Goal: Find specific page/section: Find specific page/section

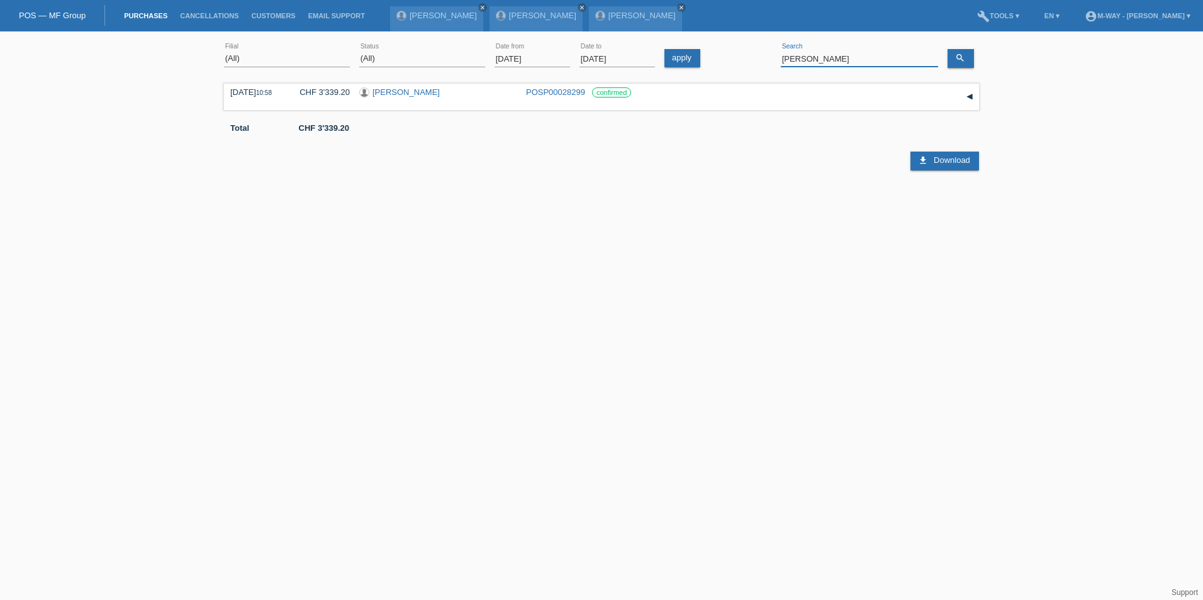
click at [824, 53] on input "[PERSON_NAME]" at bounding box center [859, 59] width 157 height 16
type input "[PERSON_NAME]"
click at [389, 93] on link "[PERSON_NAME]" at bounding box center [405, 91] width 67 height 9
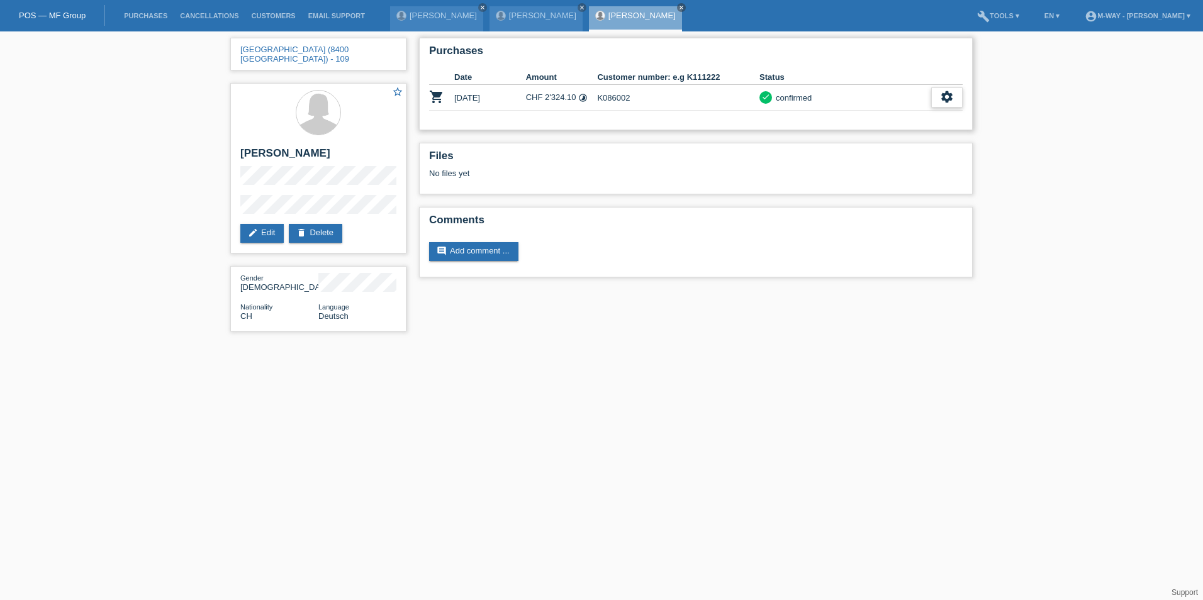
click at [942, 95] on icon "settings" at bounding box center [947, 97] width 14 height 14
click at [929, 119] on div "fullscreen Show" at bounding box center [908, 117] width 108 height 19
